Goal: Information Seeking & Learning: Learn about a topic

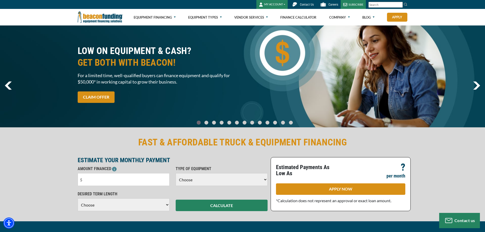
click at [478, 85] on img "next" at bounding box center [477, 86] width 7 height 8
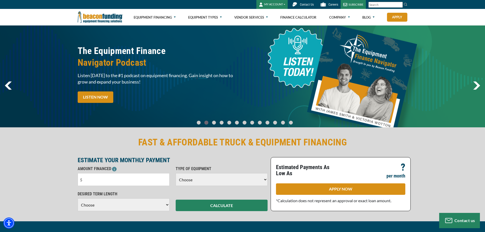
click at [478, 85] on img "next" at bounding box center [477, 86] width 7 height 8
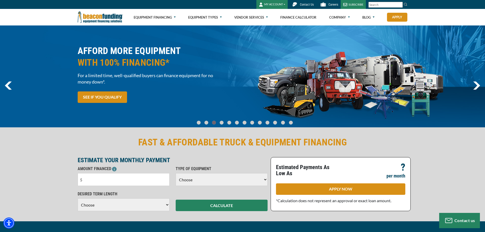
click at [478, 85] on img "next" at bounding box center [477, 86] width 7 height 8
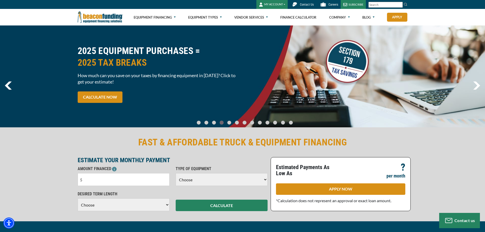
click at [478, 85] on img "next" at bounding box center [477, 86] width 7 height 8
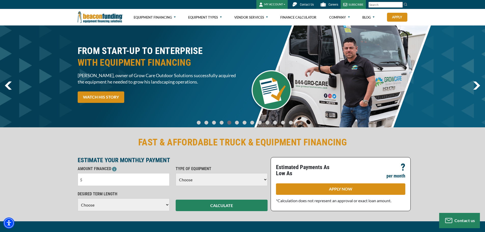
click at [482, 86] on div "FROM START-UP TO ENTERPRISE WITH EQUIPMENT FINANCING [PERSON_NAME], owner of Gr…" at bounding box center [242, 76] width 485 height 102
click at [481, 86] on div "FROM START-UP TO ENTERPRISE WITH EQUIPMENT FINANCING [PERSON_NAME], owner of Gr…" at bounding box center [242, 76] width 485 height 102
click at [165, 18] on link "Equipment Financing" at bounding box center [155, 17] width 42 height 16
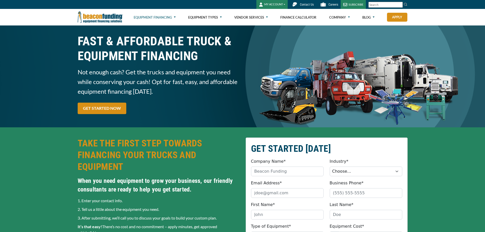
click at [166, 20] on link "Equipment Financing" at bounding box center [155, 17] width 42 height 16
